Goal: Task Accomplishment & Management: Use online tool/utility

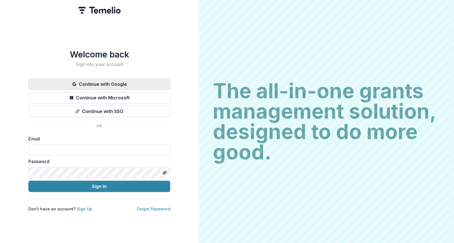
click at [115, 86] on button "Continue with Google" at bounding box center [99, 84] width 142 height 11
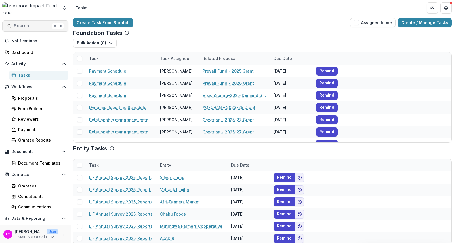
click at [34, 27] on span "Search..." at bounding box center [32, 25] width 36 height 5
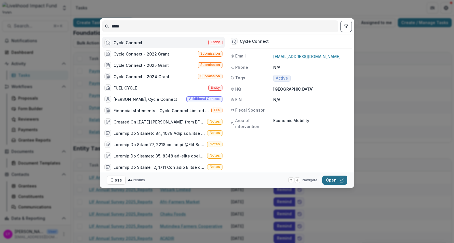
type input "*****"
click at [340, 183] on button "Open with enter key" at bounding box center [334, 180] width 25 height 9
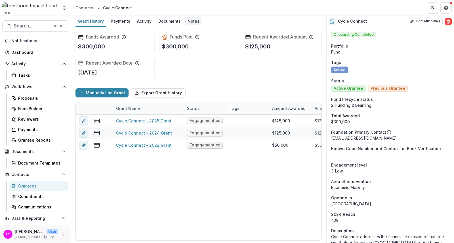
click at [194, 19] on div "Notes" at bounding box center [193, 21] width 16 height 8
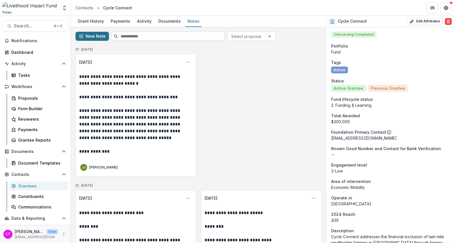
click at [100, 39] on button "New Note" at bounding box center [91, 36] width 33 height 9
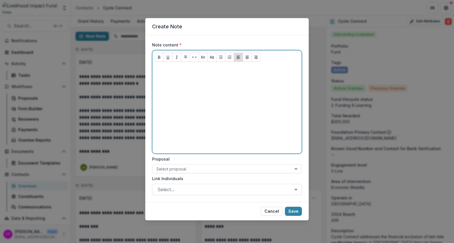
click at [187, 74] on div at bounding box center [227, 108] width 145 height 85
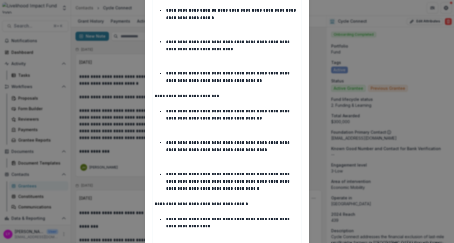
scroll to position [724, 0]
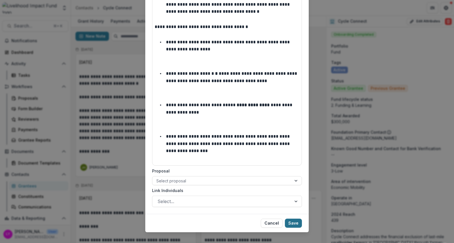
click at [298, 220] on button "Save" at bounding box center [293, 223] width 17 height 9
